Goal: Task Accomplishment & Management: Complete application form

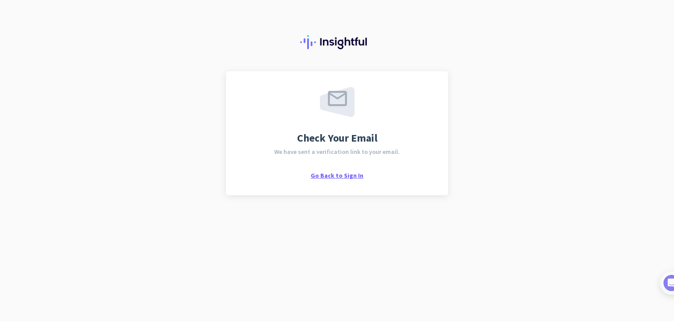
click at [332, 174] on span "Go Back to Sign In" at bounding box center [337, 175] width 53 height 8
click at [352, 176] on span "Go Back to Sign In" at bounding box center [337, 175] width 53 height 8
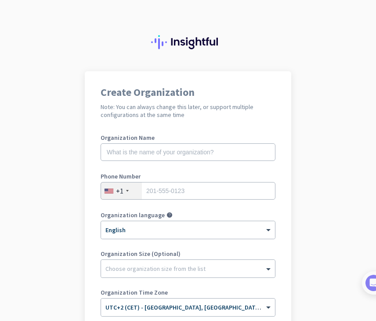
click at [0, 320] on nordpass-portal at bounding box center [0, 321] width 0 height 0
click at [243, 160] on input "text" at bounding box center [188, 152] width 175 height 18
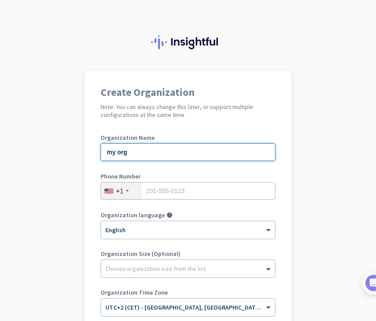
type input "my org"
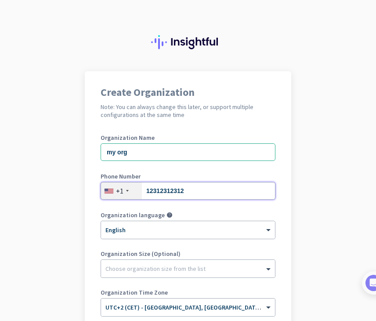
type input "12312312312"
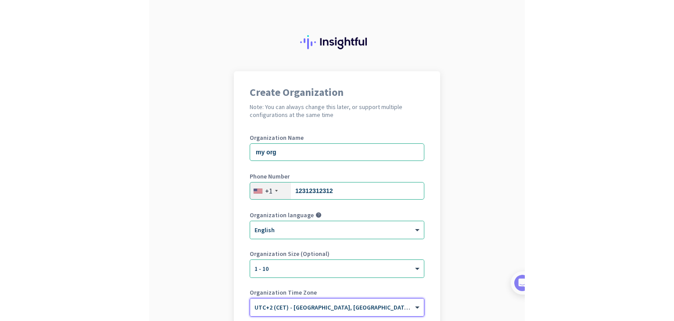
scroll to position [104, 0]
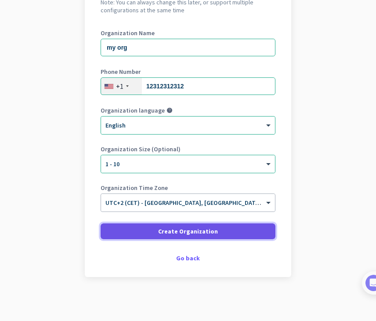
click at [174, 232] on span "Create Organization" at bounding box center [188, 231] width 60 height 9
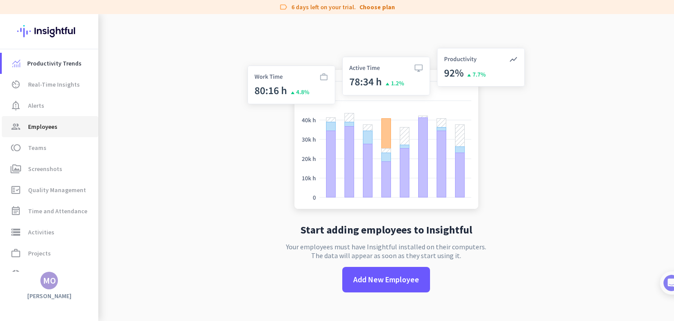
click at [53, 125] on span "Employees" at bounding box center [42, 126] width 29 height 11
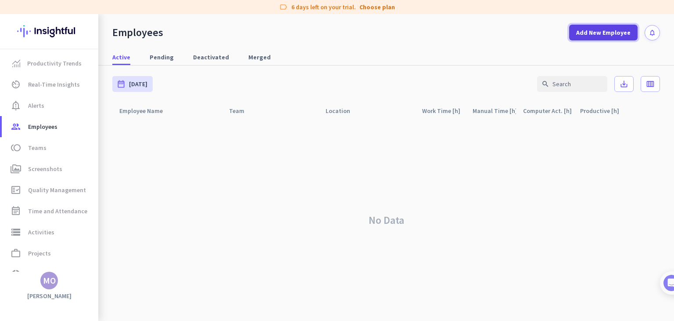
click at [375, 36] on span "Add New Employee" at bounding box center [603, 32] width 54 height 9
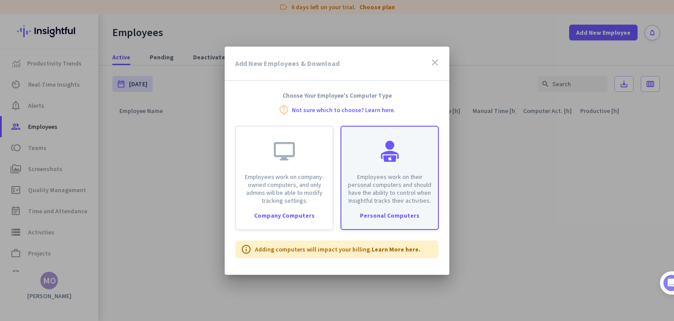
click at [375, 182] on p "Employees work on their personal computers and should have the ability to contr…" at bounding box center [390, 189] width 86 height 32
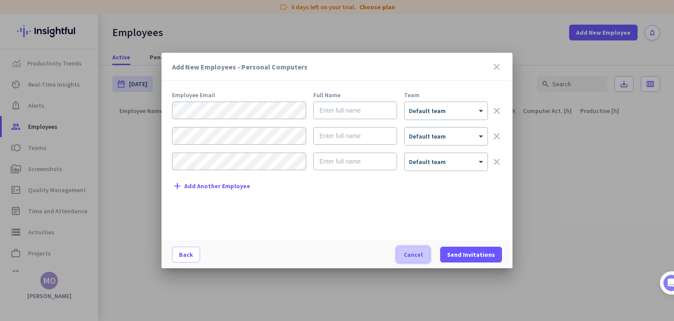
click at [375, 252] on span "Cancel" at bounding box center [413, 254] width 19 height 9
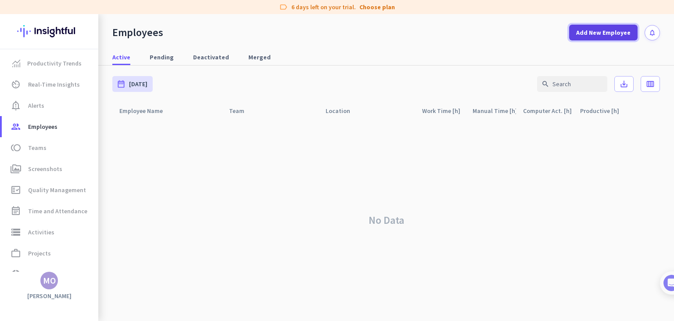
click at [375, 33] on span "Add New Employee" at bounding box center [603, 32] width 54 height 9
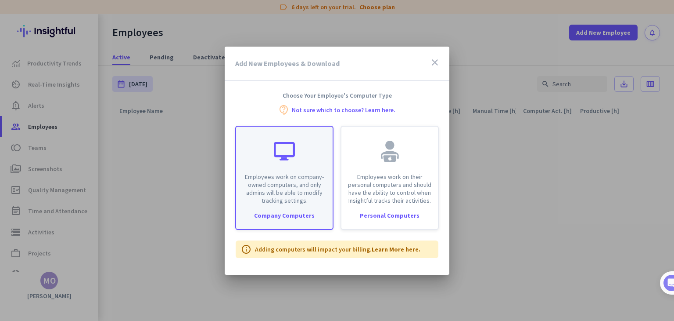
click at [318, 159] on div "Employees work on company-owned computers, and only admins will be able to modi…" at bounding box center [284, 165] width 97 height 78
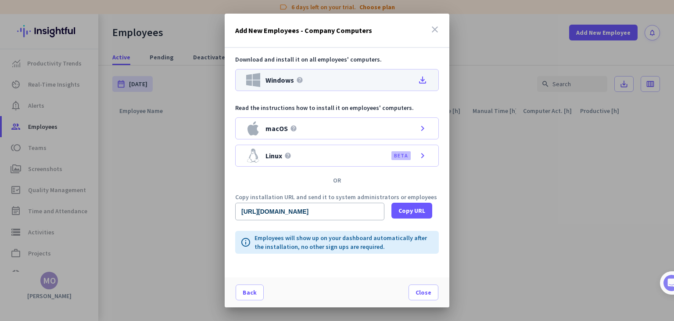
click at [375, 78] on icon "file_download" at bounding box center [423, 80] width 11 height 11
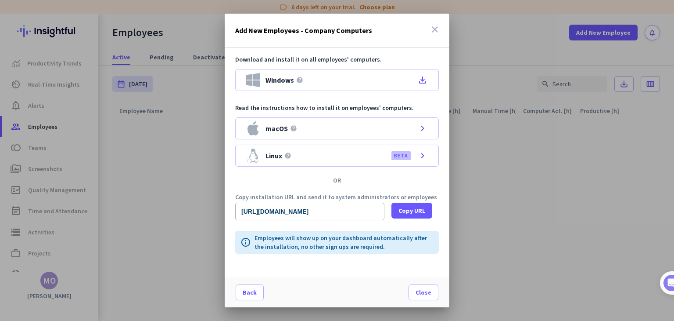
click at [148, 141] on div at bounding box center [337, 160] width 674 height 321
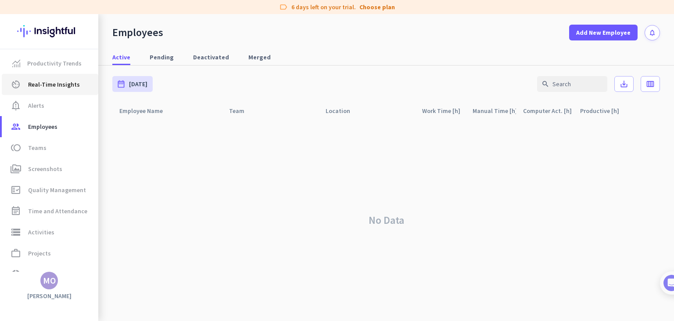
click at [44, 81] on span "Real-Time Insights" at bounding box center [54, 84] width 52 height 11
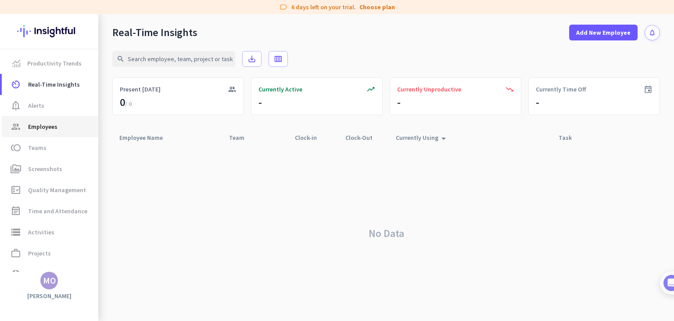
click at [52, 127] on span "Employees" at bounding box center [42, 126] width 29 height 11
